Goal: Task Accomplishment & Management: Manage account settings

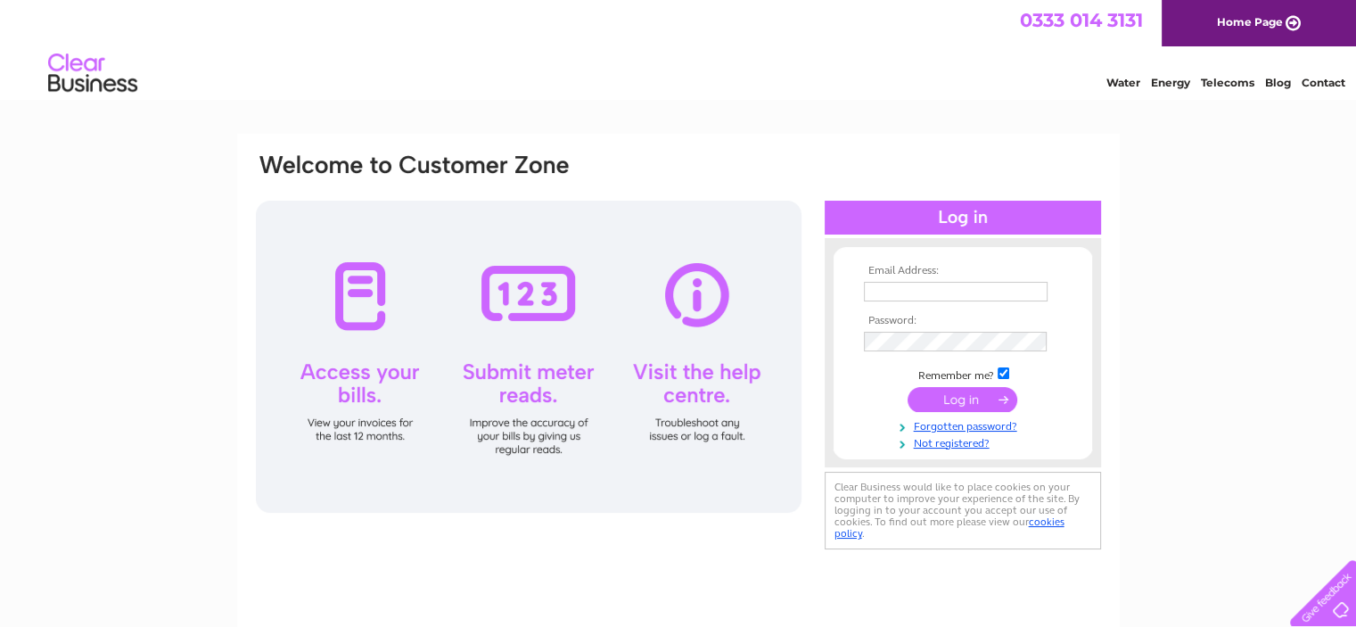
type input "[PERSON_NAME][EMAIL_ADDRESS][DOMAIN_NAME]"
click at [938, 391] on input "submit" at bounding box center [962, 399] width 110 height 25
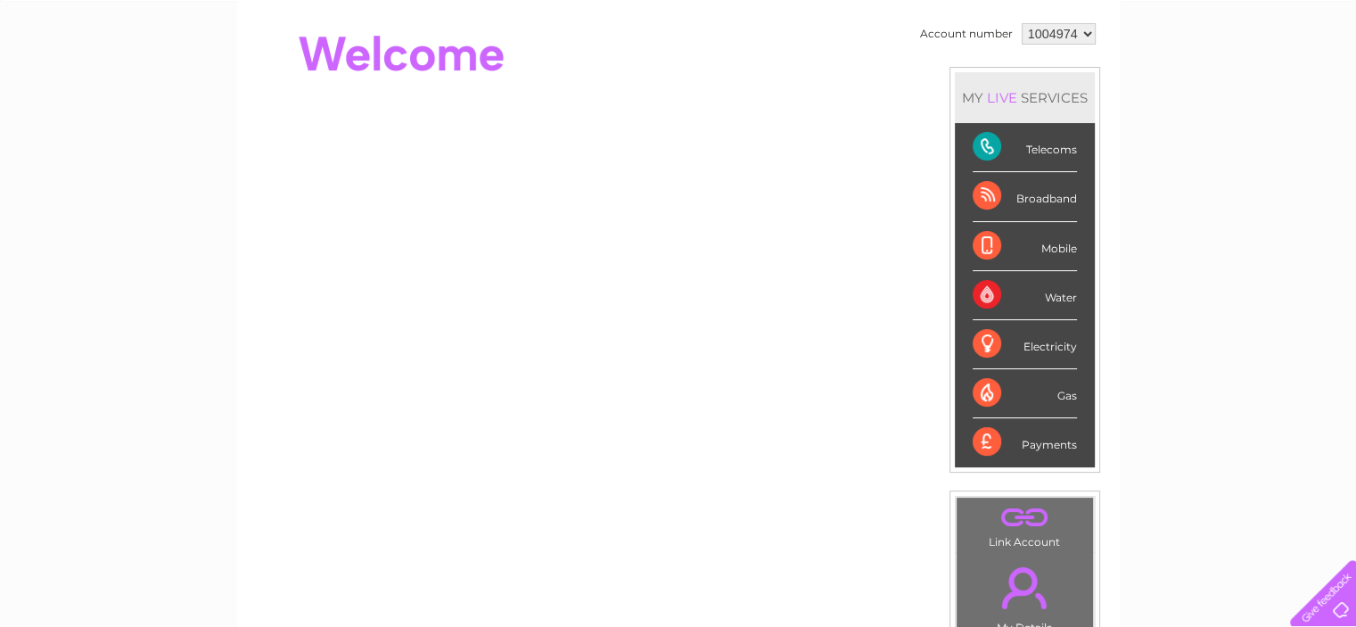
scroll to position [178, 0]
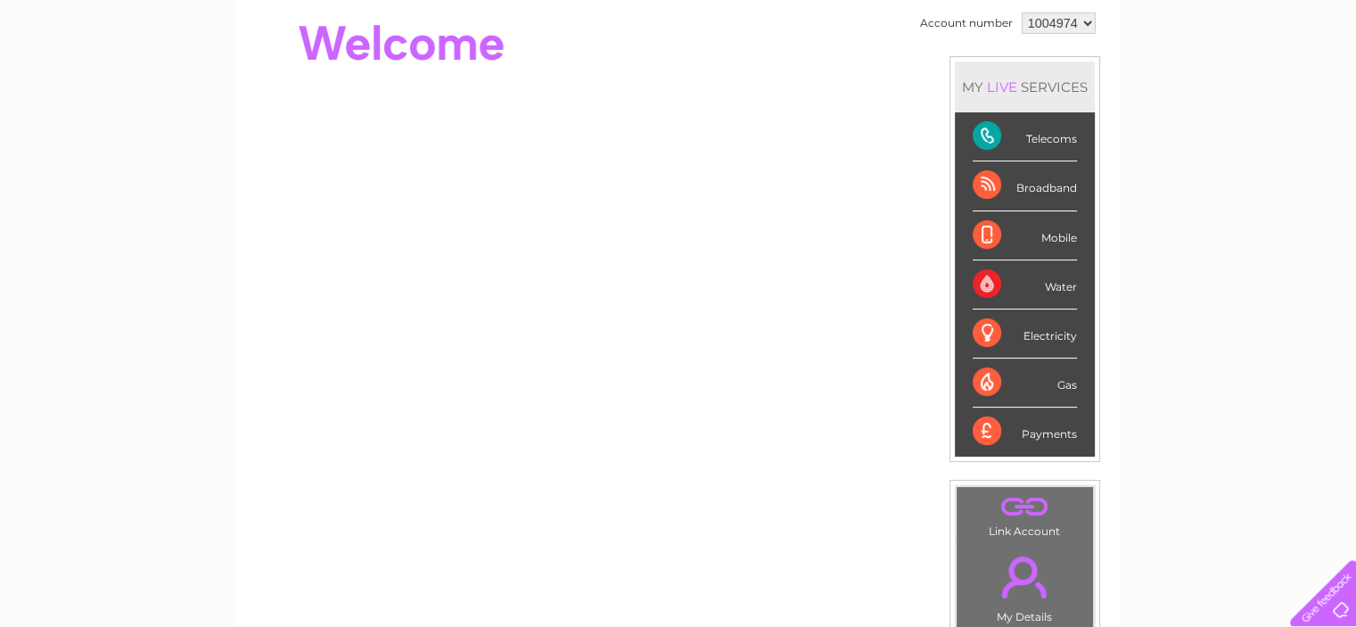
click at [1032, 133] on div "Telecoms" at bounding box center [1024, 136] width 104 height 49
click at [977, 135] on div "Telecoms" at bounding box center [1024, 136] width 104 height 49
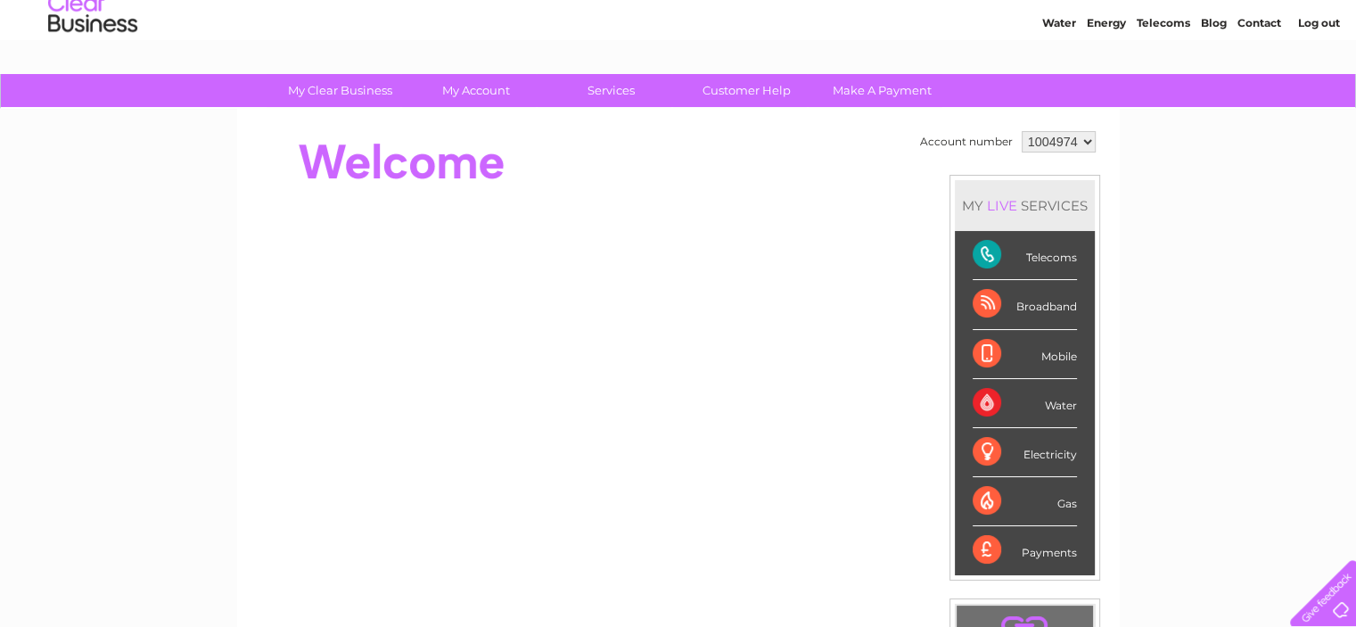
scroll to position [0, 0]
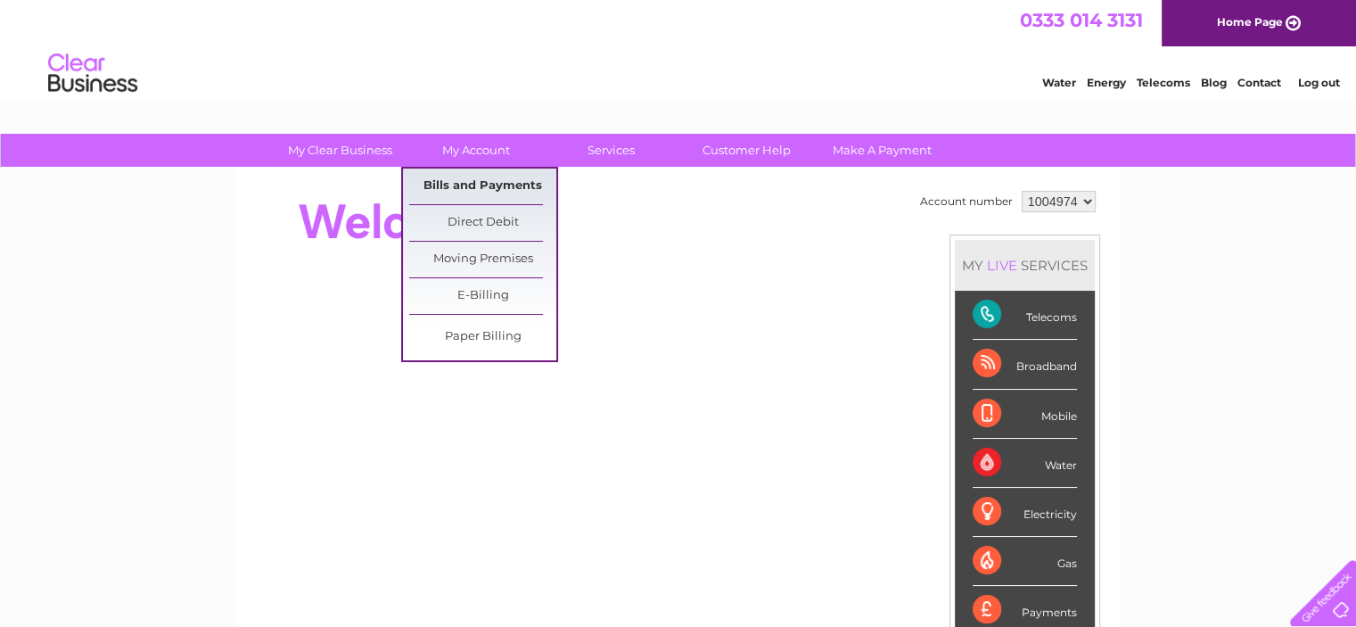
click at [479, 189] on link "Bills and Payments" at bounding box center [482, 186] width 147 height 36
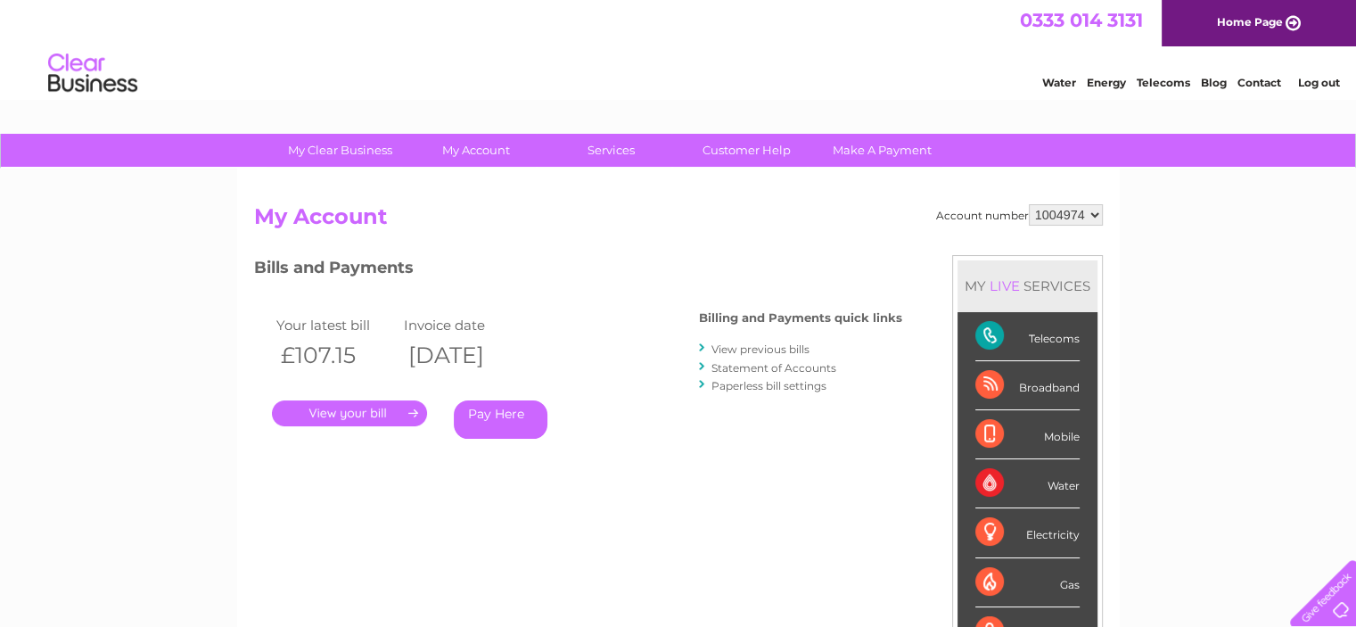
click at [360, 412] on link "." at bounding box center [349, 413] width 155 height 26
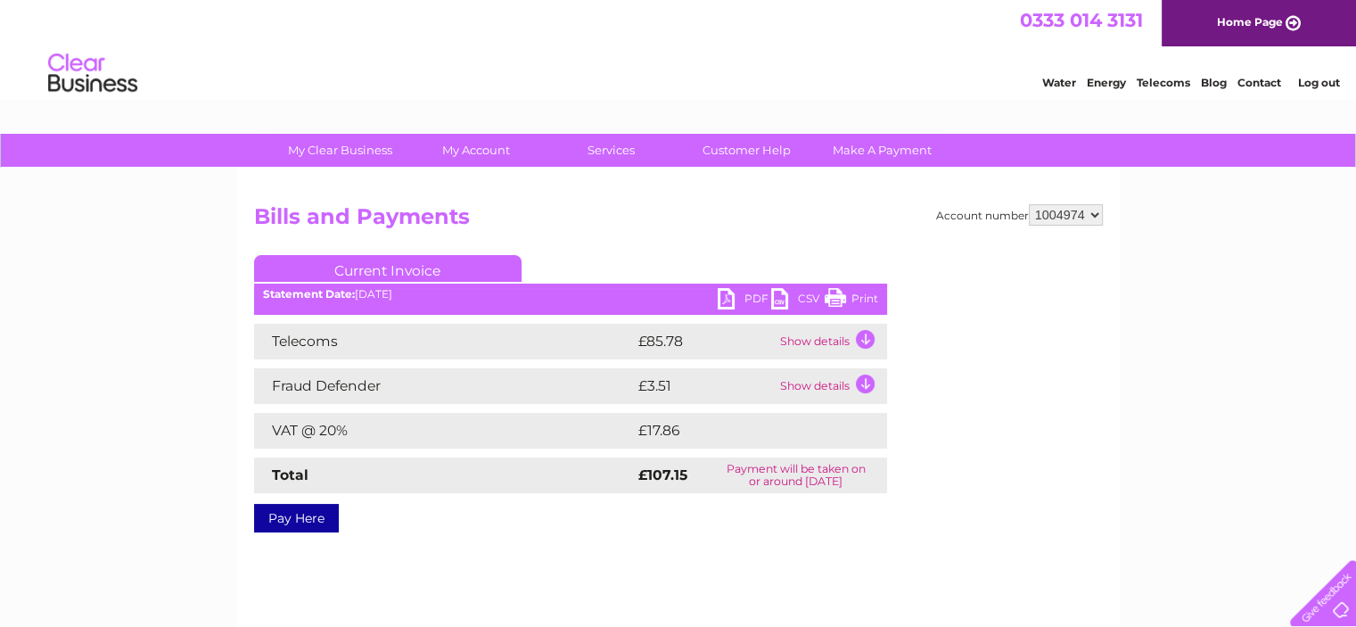
click at [741, 295] on link "PDF" at bounding box center [743, 301] width 53 height 26
